Goal: Task Accomplishment & Management: Use online tool/utility

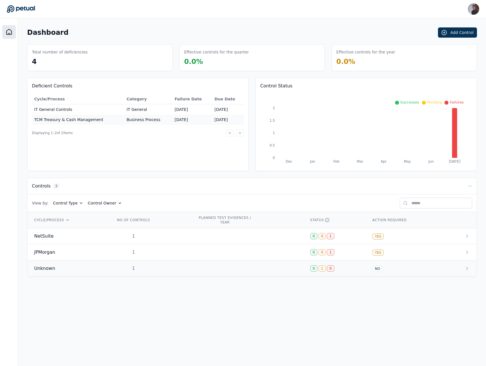
click at [274, 275] on td at bounding box center [247, 268] width 112 height 16
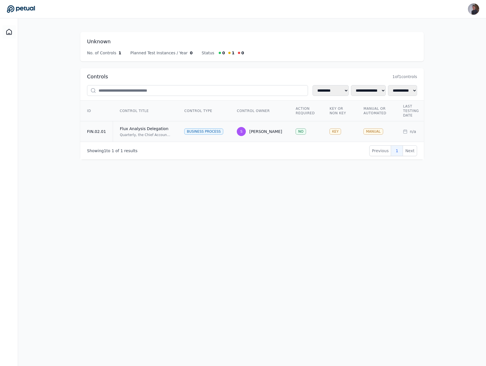
click at [137, 138] on td "Flux Analysis Delegation Quarterly, the Chief Accounting Officer, or delegate, …" at bounding box center [145, 131] width 65 height 21
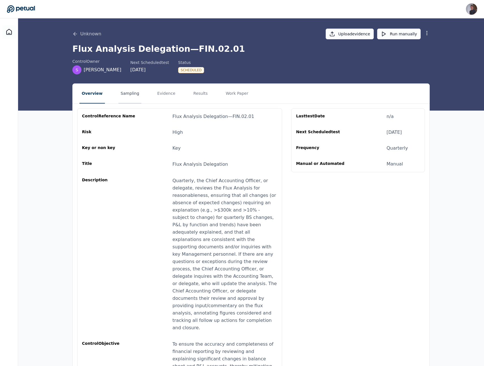
click at [119, 95] on button "Sampling" at bounding box center [129, 94] width 23 height 20
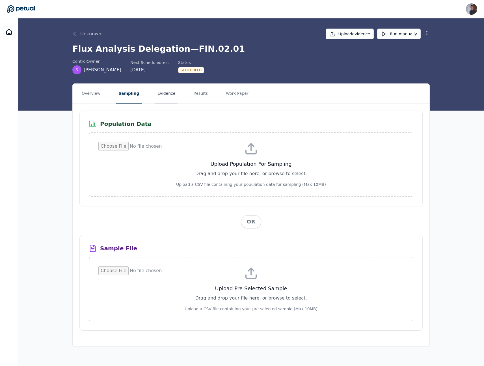
click at [158, 95] on button "Evidence" at bounding box center [166, 94] width 23 height 20
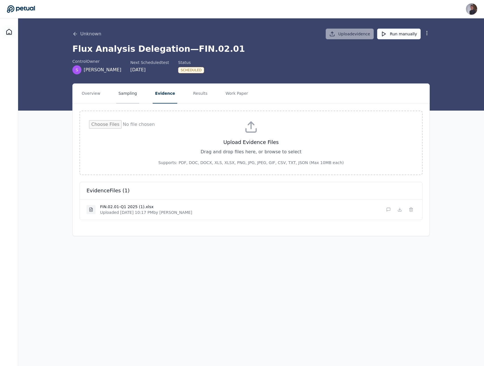
click at [129, 95] on button "Sampling" at bounding box center [127, 94] width 23 height 20
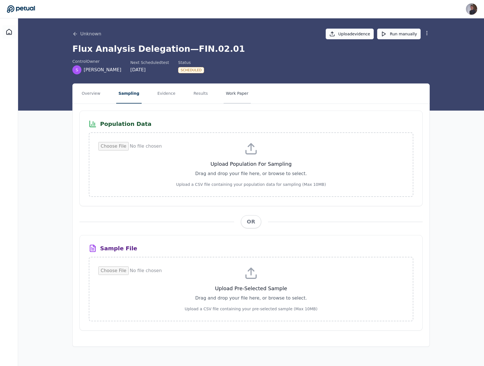
click at [223, 95] on button "Work Paper" at bounding box center [236, 94] width 27 height 20
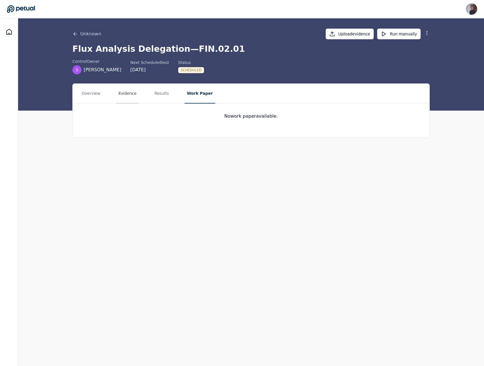
click at [127, 91] on button "Evidence" at bounding box center [127, 94] width 23 height 20
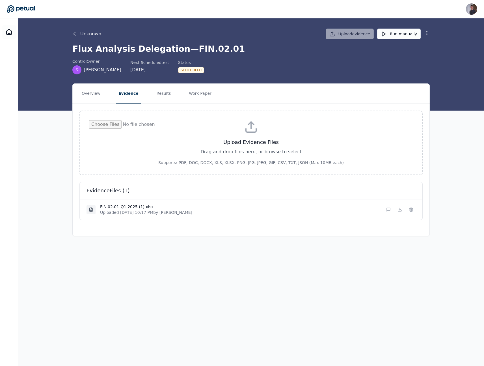
click at [73, 32] on icon at bounding box center [75, 34] width 6 height 6
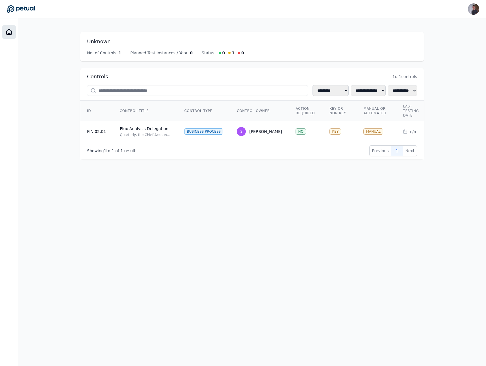
click at [9, 33] on icon at bounding box center [9, 32] width 7 height 7
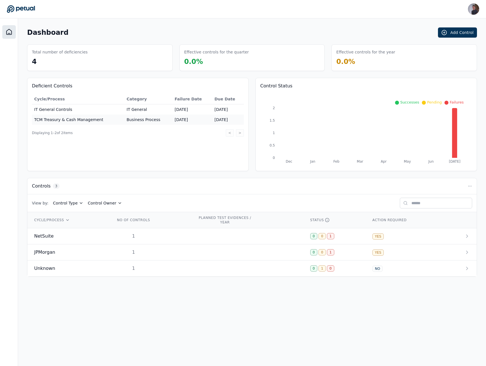
click at [187, 335] on main "Dashboard Add Control Total number of deficiencies 4 Effective controls for the…" at bounding box center [252, 191] width 468 height 347
click at [455, 33] on button "Add Control" at bounding box center [457, 32] width 39 height 10
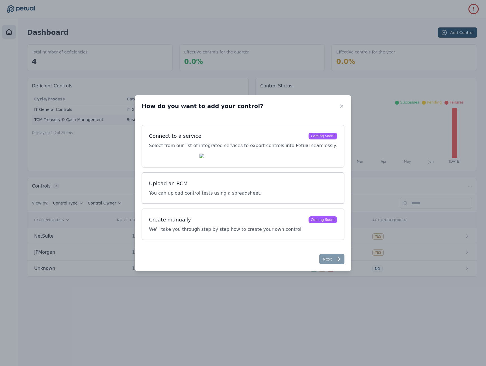
click at [244, 179] on div "Upload an RCM You can upload control tests using a spreadsheet." at bounding box center [243, 188] width 203 height 32
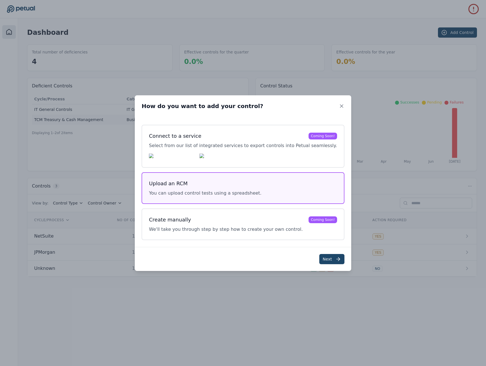
click at [335, 261] on icon at bounding box center [338, 259] width 6 height 6
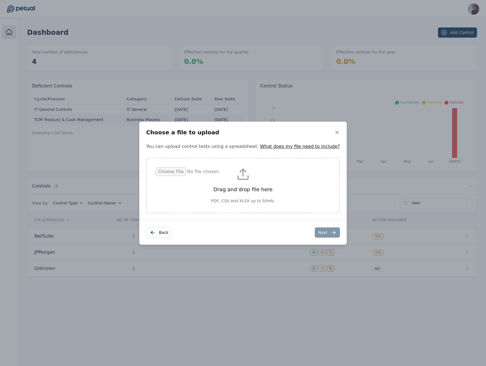
click at [231, 183] on input "file" at bounding box center [243, 185] width 175 height 36
type input "**********"
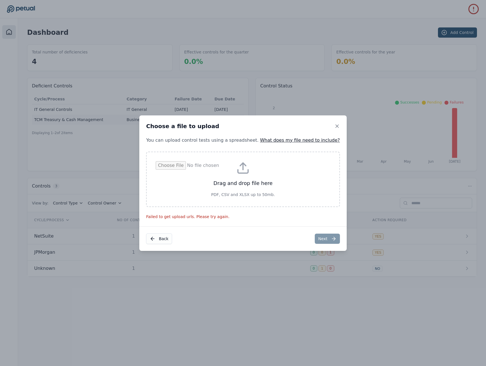
click at [328, 129] on div "Choose a file to upload" at bounding box center [242, 125] width 207 height 21
click at [334, 123] on icon at bounding box center [337, 126] width 6 height 6
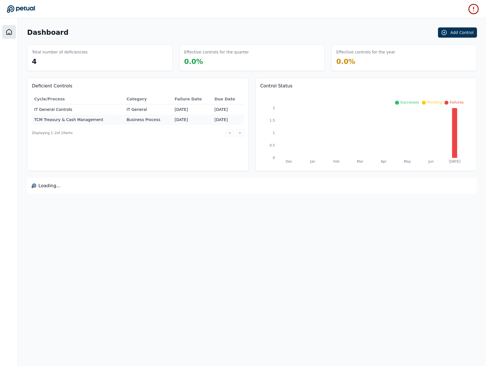
click at [269, 23] on main "Dashboard Add Control Total number of deficiencies 4 Effective controls for the…" at bounding box center [252, 191] width 468 height 347
click at [168, 41] on div "Dashboard Add Control Total number of deficiencies 4 Effective controls for the…" at bounding box center [252, 110] width 450 height 166
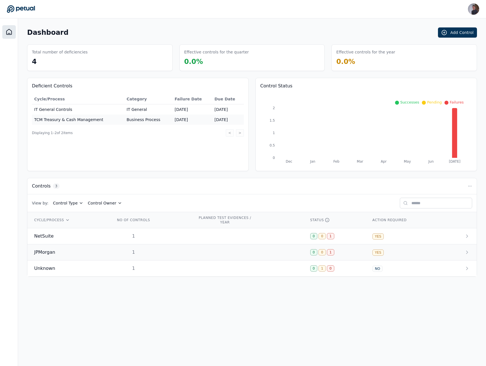
click at [184, 258] on td "1" at bounding box center [149, 252] width 83 height 16
click at [457, 31] on button "Add Control" at bounding box center [457, 32] width 39 height 10
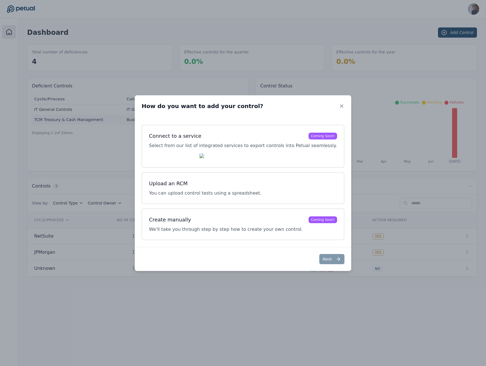
click at [270, 172] on div "Connect to a service Coming Soon! Select from our list of integrated services t…" at bounding box center [243, 182] width 203 height 115
click at [270, 177] on div "Upload an RCM You can upload control tests using a spreadsheet." at bounding box center [243, 188] width 203 height 32
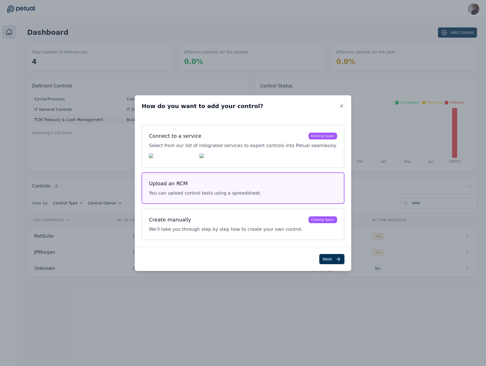
click at [322, 266] on div "Next" at bounding box center [243, 259] width 216 height 24
click at [322, 264] on button "Next" at bounding box center [331, 259] width 25 height 10
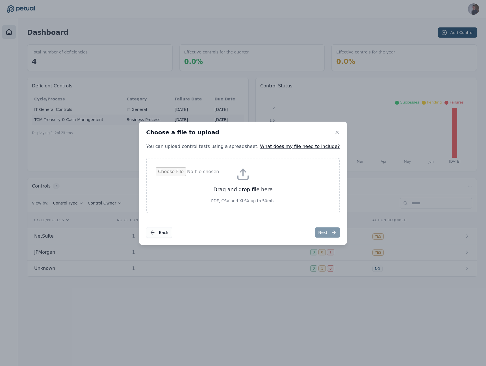
click at [222, 201] on input "file" at bounding box center [243, 185] width 175 height 36
type input "**********"
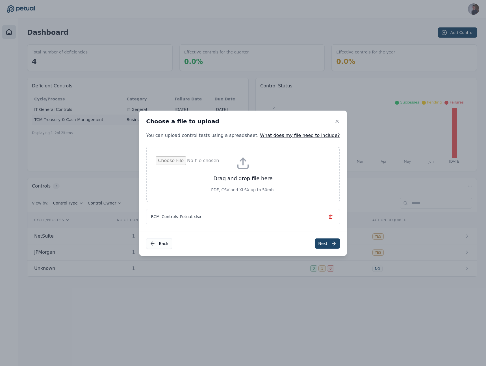
click at [315, 240] on button "Next" at bounding box center [327, 243] width 25 height 10
click at [315, 244] on button "Next" at bounding box center [327, 243] width 25 height 10
click at [315, 246] on button "Next" at bounding box center [327, 243] width 25 height 10
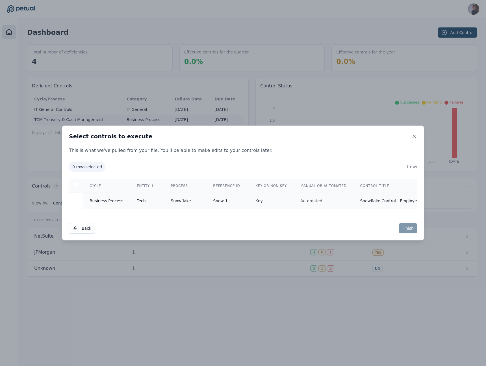
click at [158, 193] on td "Tech" at bounding box center [147, 201] width 34 height 16
click at [403, 223] on div "Back Finish" at bounding box center [243, 228] width 362 height 25
click at [403, 226] on button "Finish" at bounding box center [408, 228] width 18 height 10
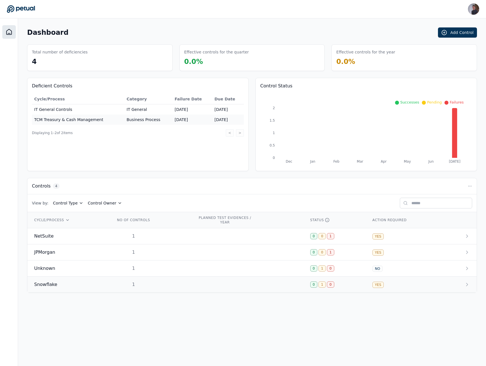
click at [147, 281] on td "1" at bounding box center [149, 284] width 83 height 16
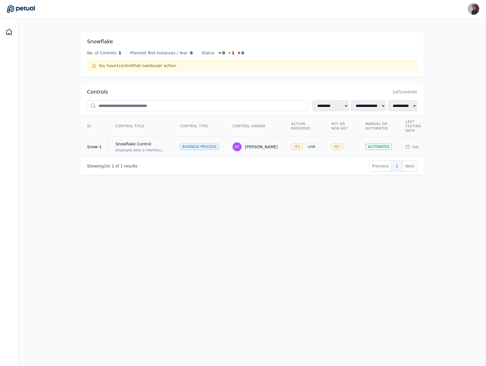
click at [153, 148] on div "Employee data is interfaced from Workday to NetSuite via Snowflake. The control…" at bounding box center [141, 150] width 51 height 5
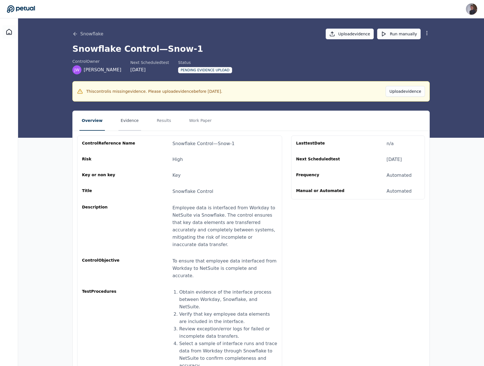
click at [130, 116] on button "Evidence" at bounding box center [129, 121] width 23 height 20
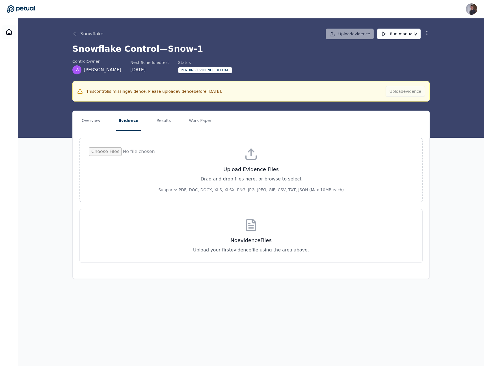
click at [173, 174] on input "file" at bounding box center [251, 169] width 324 height 45
type input "**********"
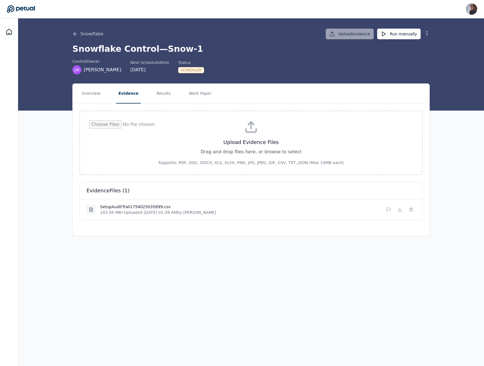
click at [234, 155] on input "file" at bounding box center [251, 142] width 324 height 45
type input "**********"
click at [397, 31] on button "Run manually" at bounding box center [399, 34] width 44 height 11
click at [264, 22] on div "Snowflake Upload evidence Run manually Snowflake Control — Snow-1 control Owner…" at bounding box center [251, 46] width 362 height 56
